Goal: Obtain resource: Obtain resource

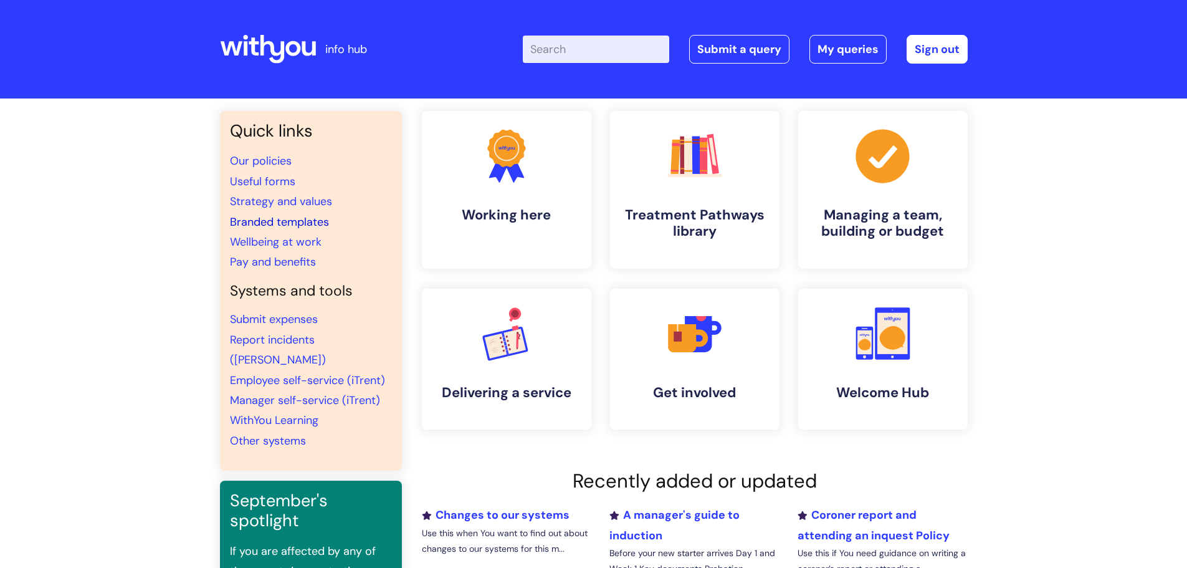
click at [253, 220] on link "Branded templates" at bounding box center [279, 221] width 99 height 15
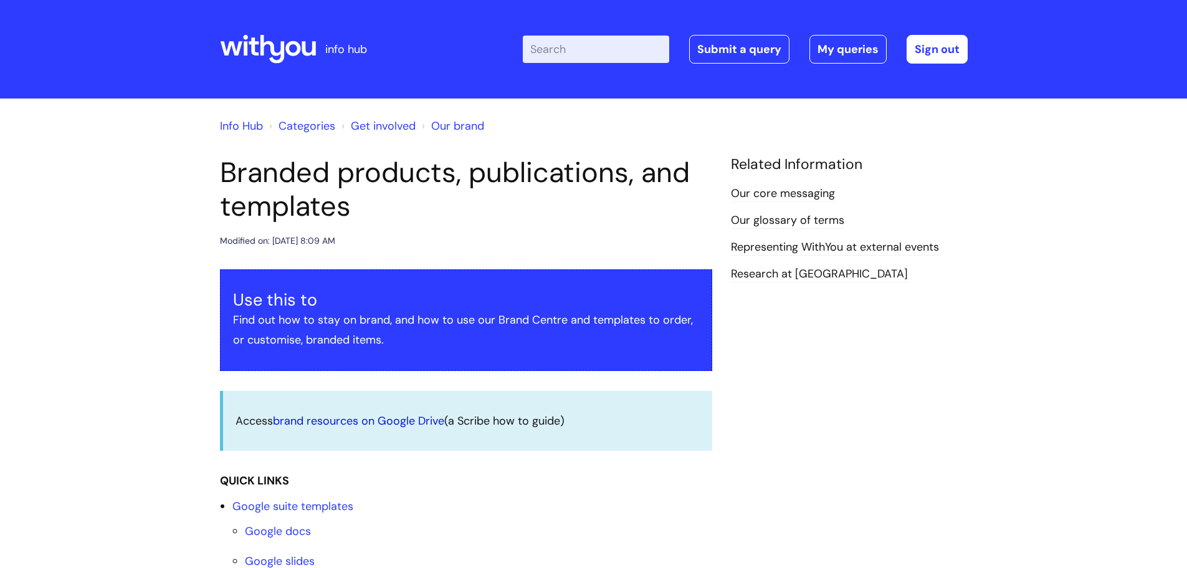
click at [353, 423] on link "brand resources on Google Drive" at bounding box center [358, 420] width 171 height 15
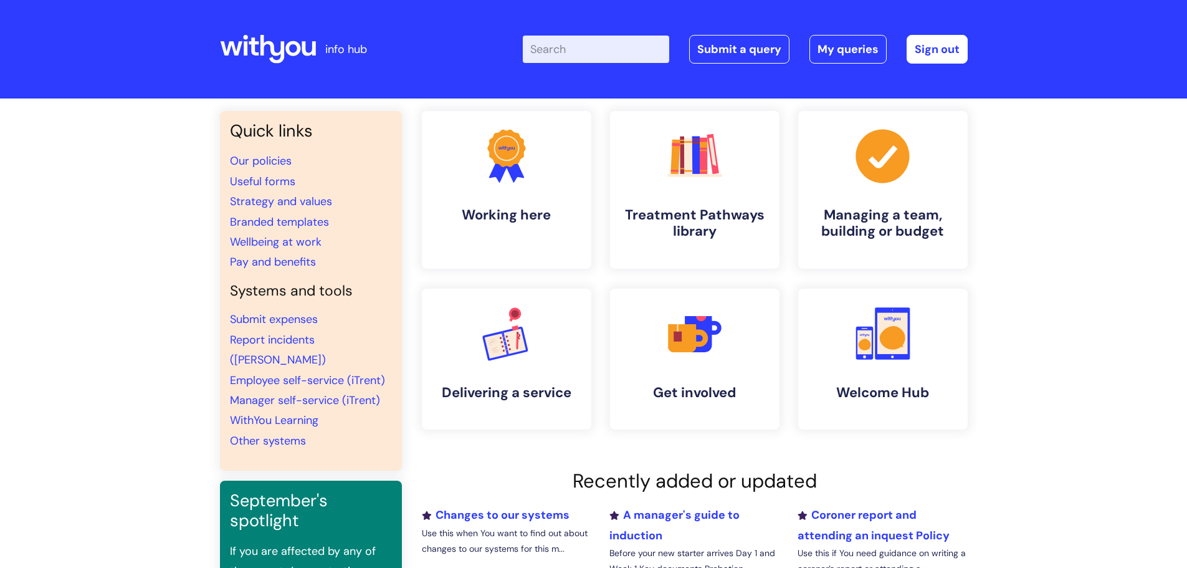
click at [565, 50] on input "Enter your search term here..." at bounding box center [596, 49] width 146 height 27
click at [262, 221] on link "Branded templates" at bounding box center [279, 221] width 99 height 15
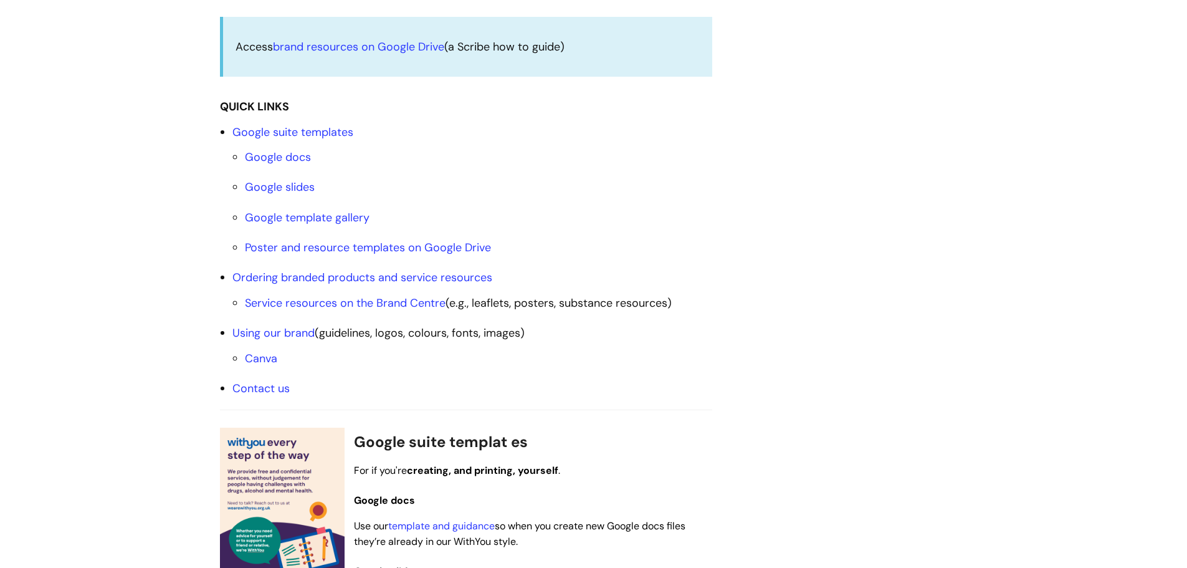
scroll to position [436, 0]
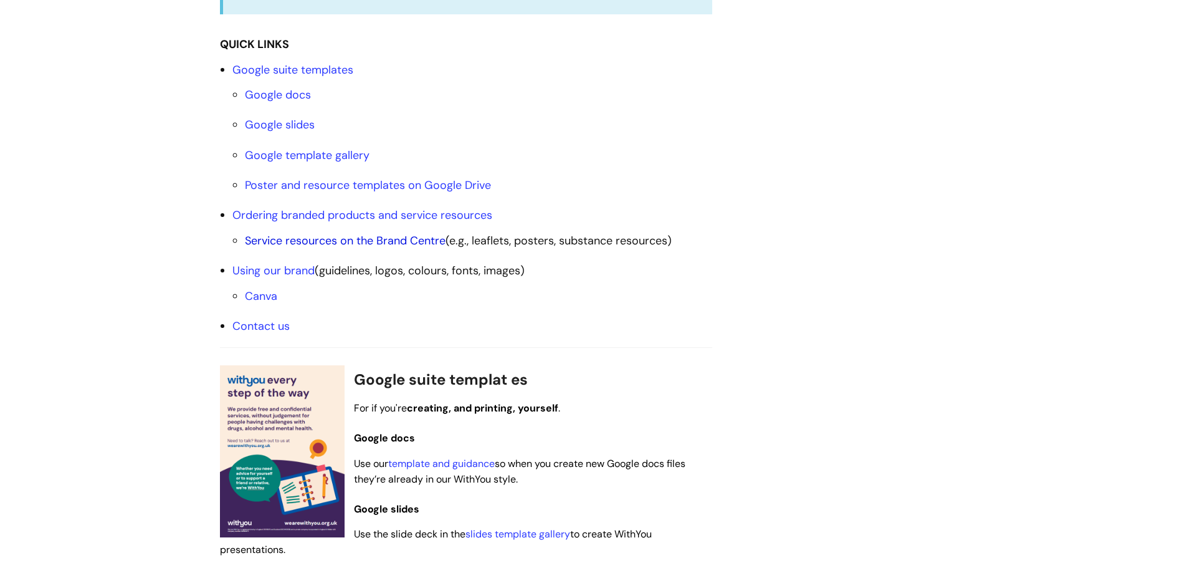
click at [304, 238] on link "Service resources on the Brand Centre" at bounding box center [345, 240] width 201 height 15
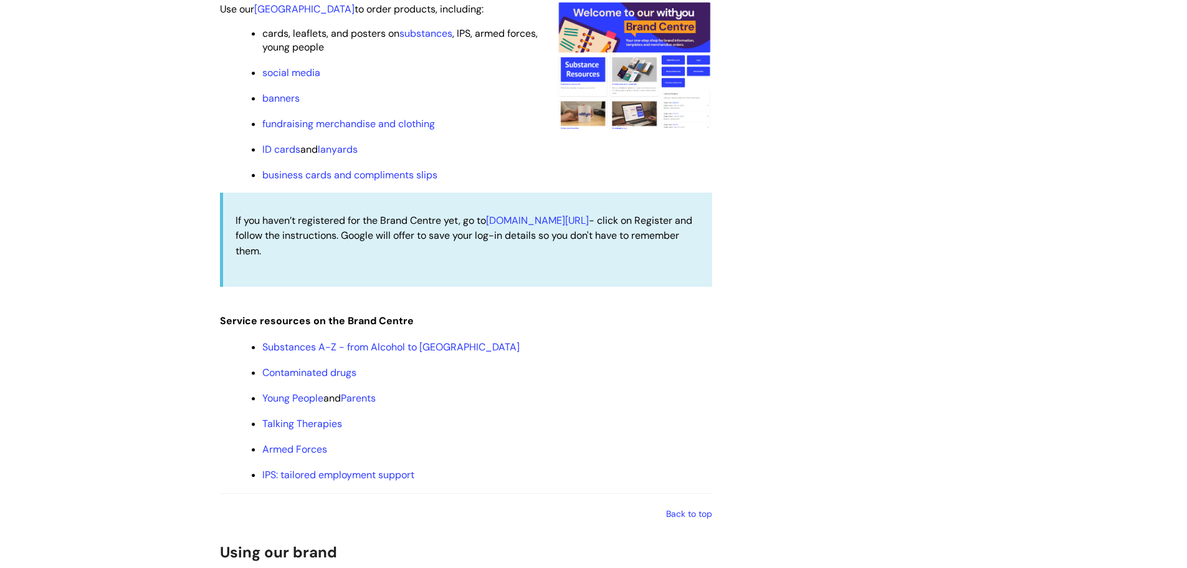
scroll to position [1262, 0]
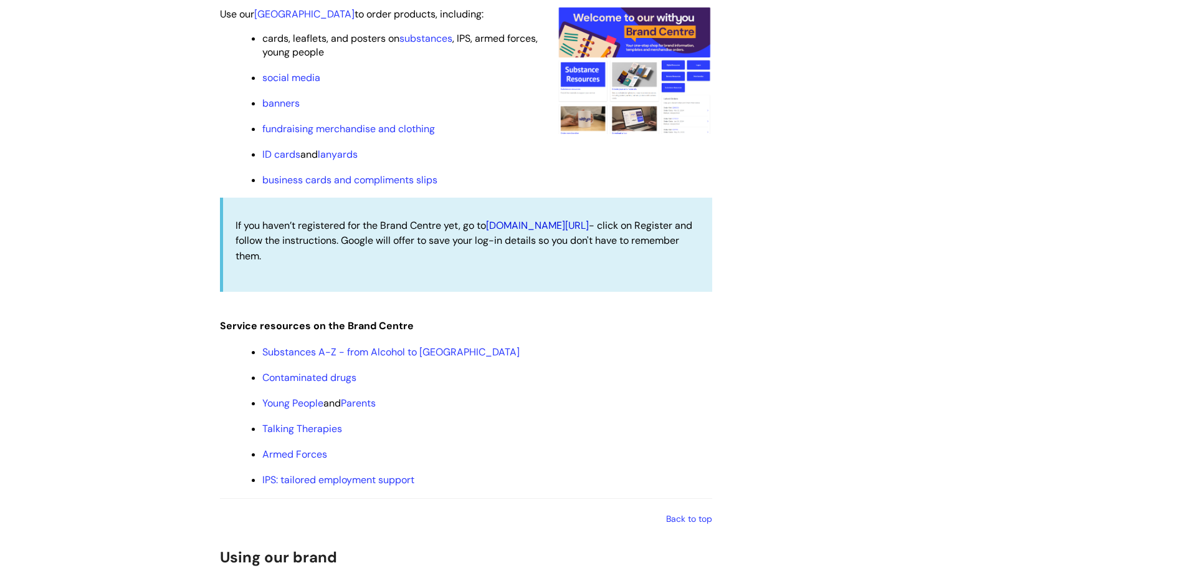
click at [535, 223] on link "[DOMAIN_NAME][URL]" at bounding box center [537, 225] width 103 height 13
